Goal: Information Seeking & Learning: Learn about a topic

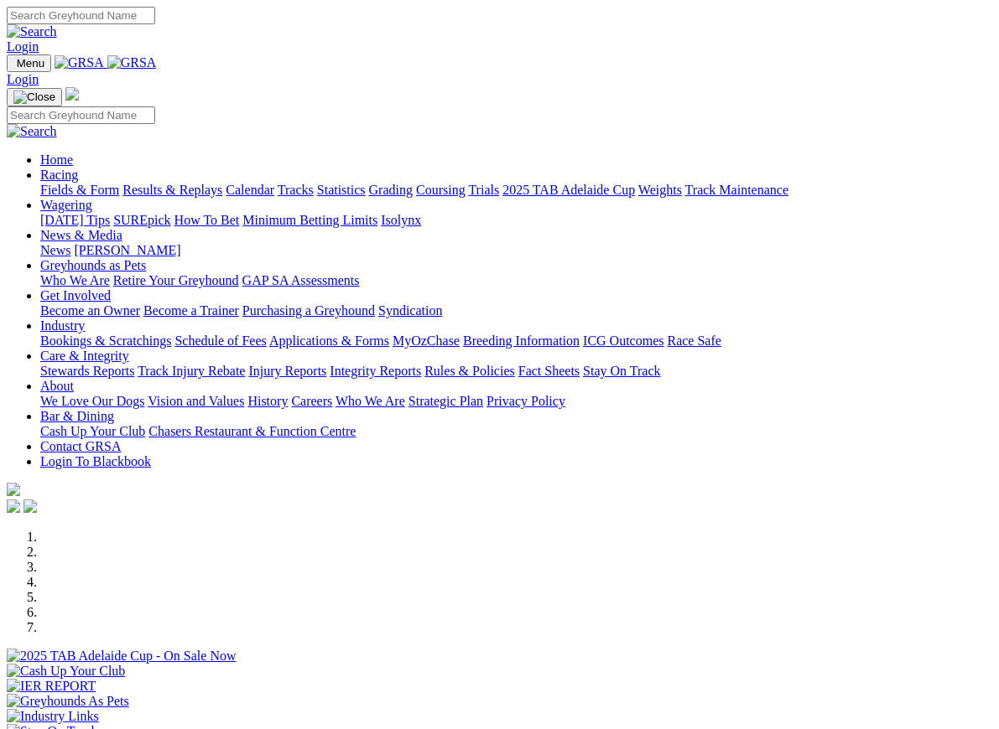
scroll to position [246, 0]
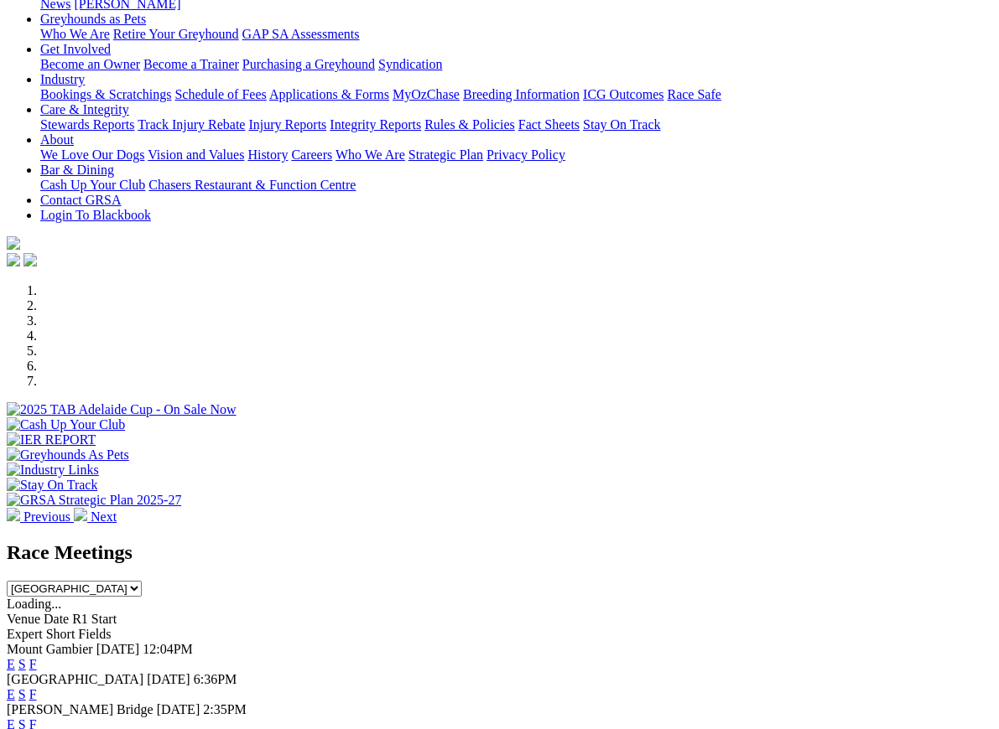
click at [15, 687] on link "E" at bounding box center [11, 694] width 8 height 14
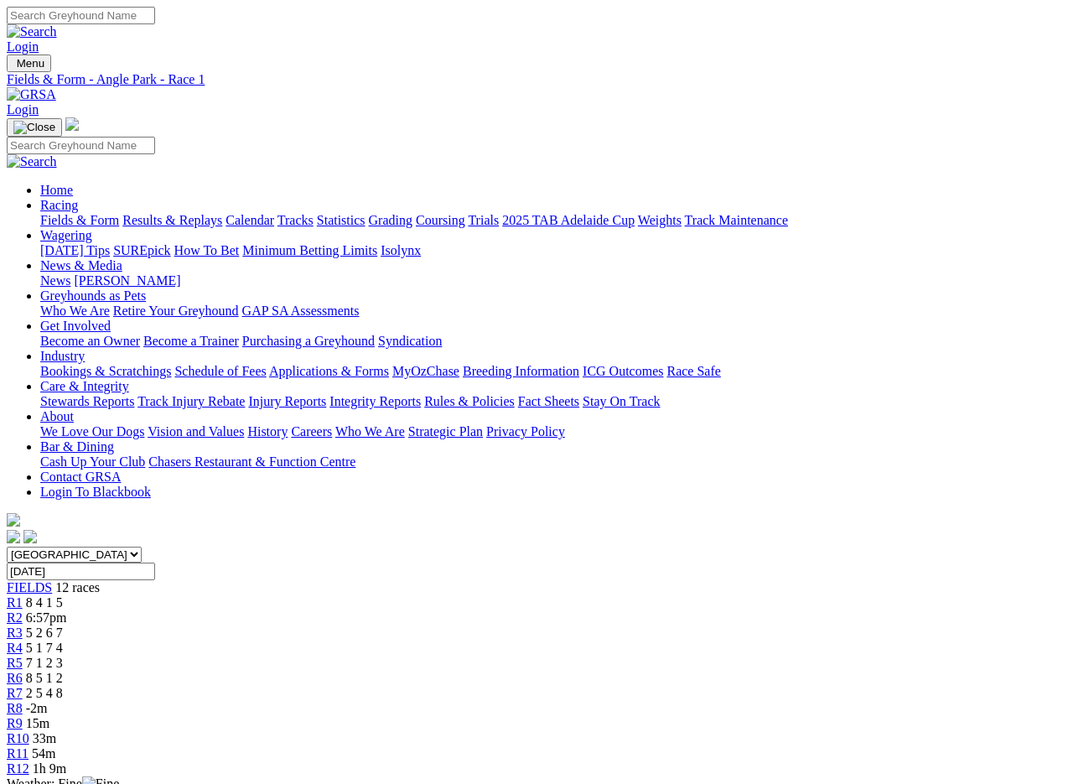
click at [23, 625] on span "R3" at bounding box center [15, 632] width 16 height 14
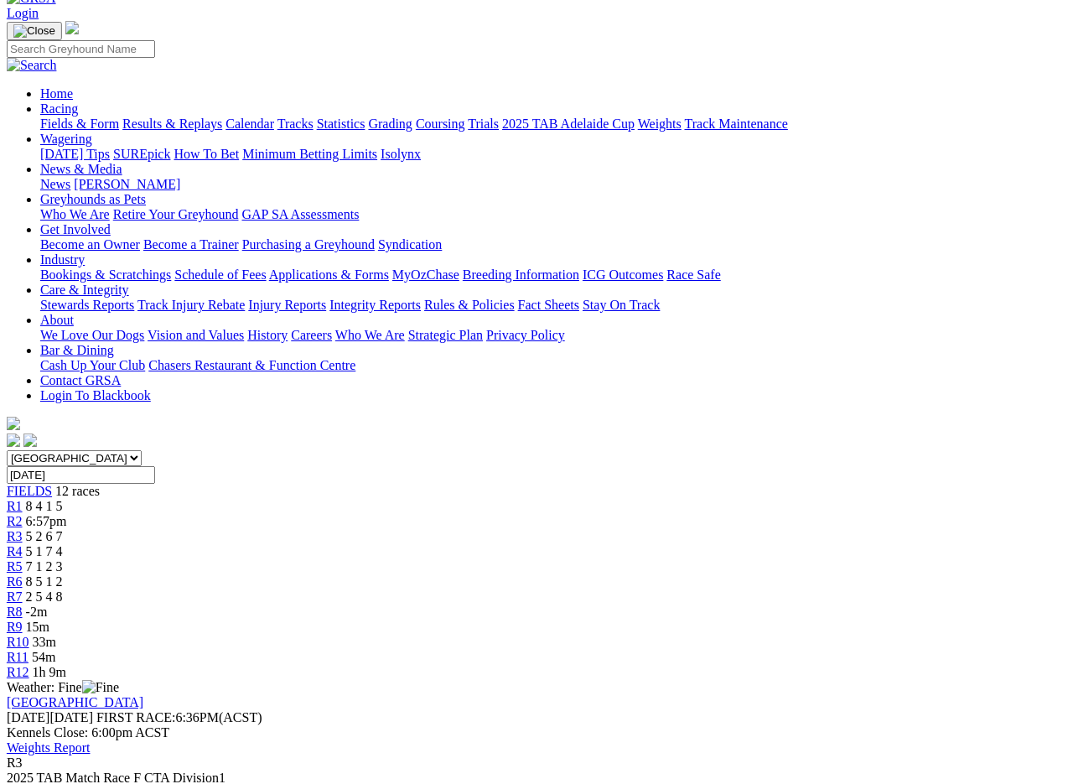
scroll to position [0, 1]
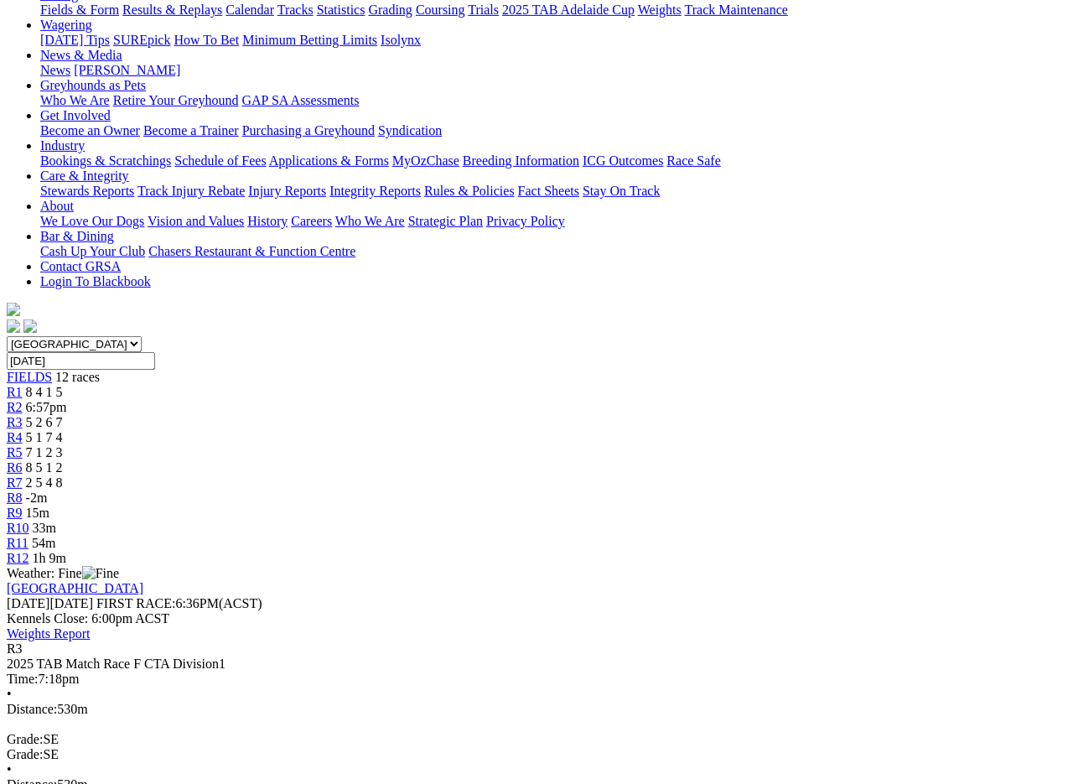
scroll to position [211, 1]
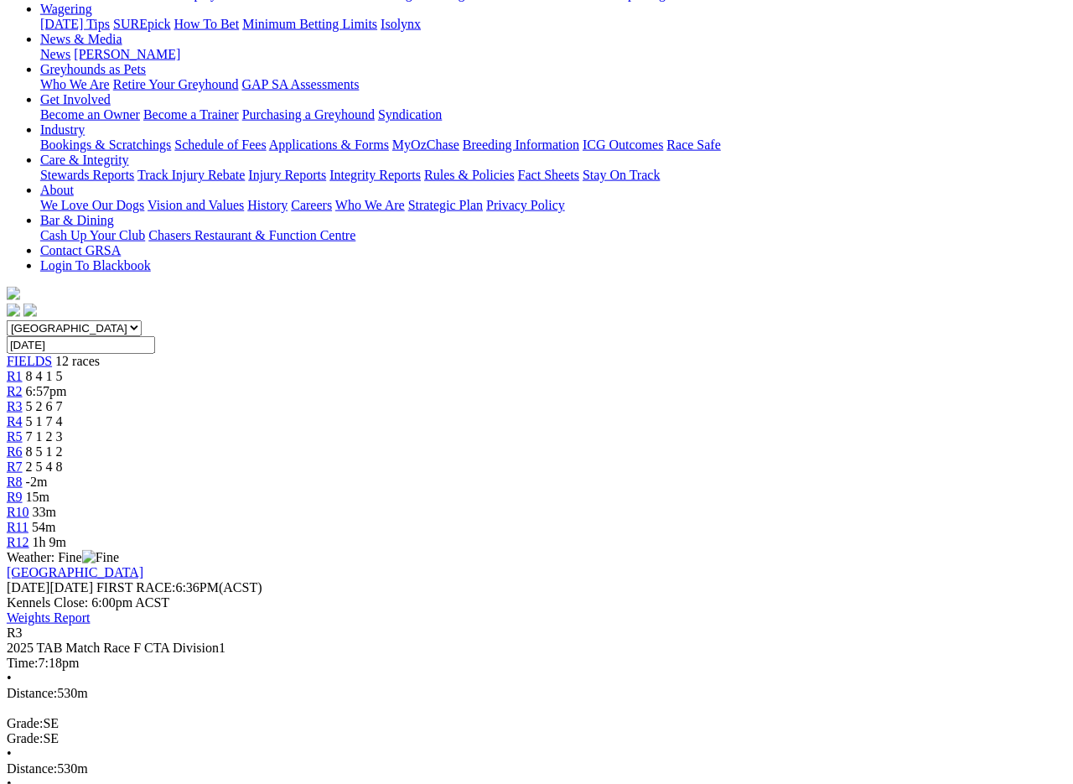
scroll to position [0, 1]
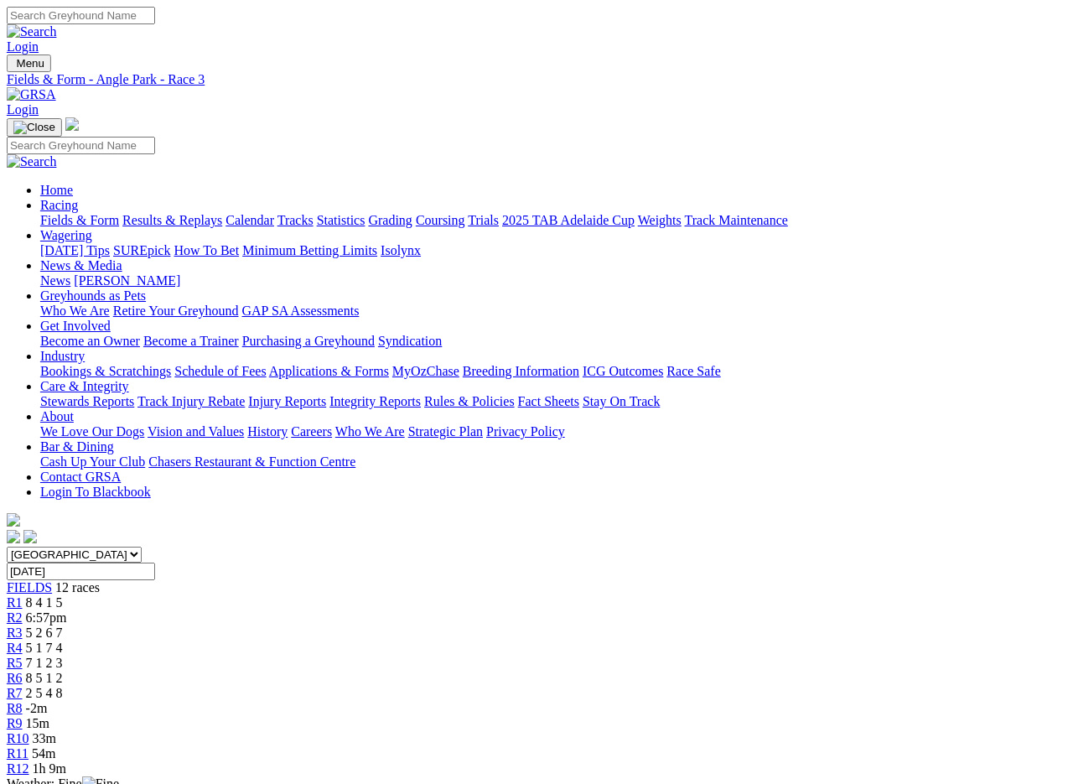
click at [63, 595] on span "8 4 1 5" at bounding box center [44, 602] width 37 height 14
click at [23, 610] on link "R2" at bounding box center [15, 617] width 16 height 14
click at [23, 641] on span "R4" at bounding box center [15, 648] width 16 height 14
click at [23, 656] on span "R5" at bounding box center [15, 663] width 16 height 14
